Goal: Contribute content: Contribute content

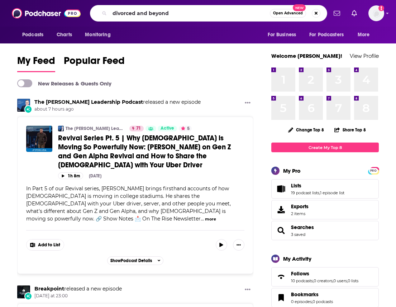
type input "divorced and beyond"
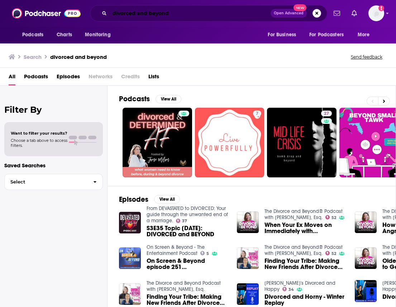
click at [157, 16] on input "divorced and beyond" at bounding box center [190, 13] width 161 height 11
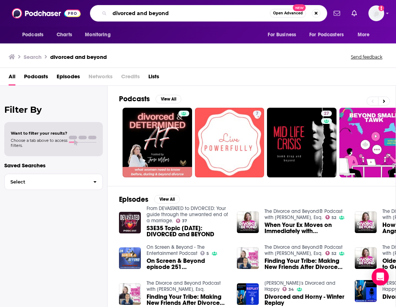
scroll to position [94, 0]
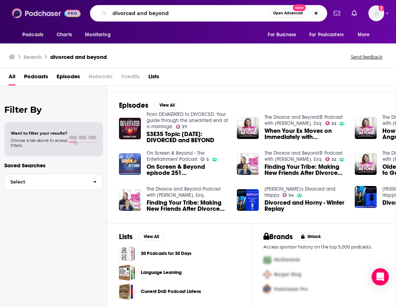
click at [50, 8] on img at bounding box center [46, 13] width 69 height 14
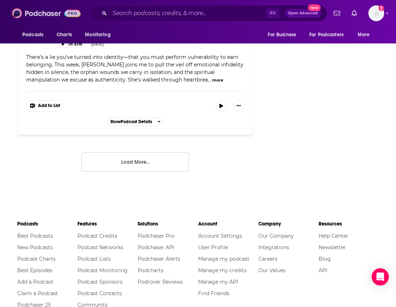
scroll to position [1633, 0]
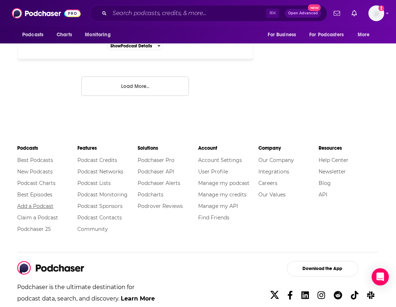
click at [35, 203] on link "Add a Podcast" at bounding box center [35, 206] width 36 height 6
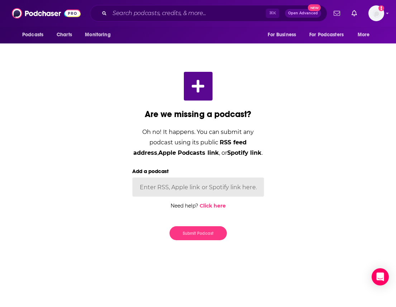
click at [162, 190] on input "Add a podcast" at bounding box center [198, 186] width 132 height 19
paste input "[URL][DOMAIN_NAME][PERSON_NAME]"
type input "[URL][DOMAIN_NAME][PERSON_NAME]"
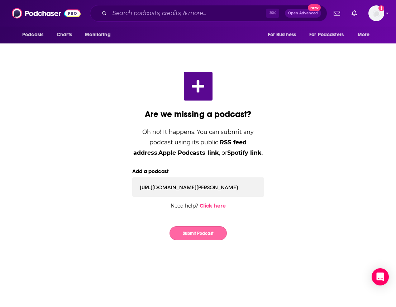
click at [210, 233] on button "Submit Podcast" at bounding box center [198, 233] width 57 height 14
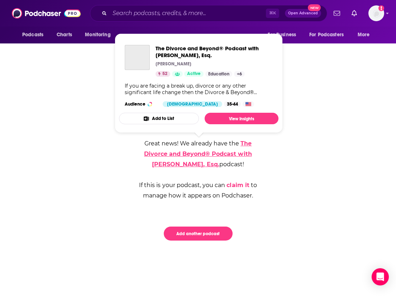
click at [237, 145] on link "The Divorce and Beyond® Podcast with [PERSON_NAME], Esq." at bounding box center [198, 154] width 108 height 28
